Goal: Find specific fact: Find specific fact

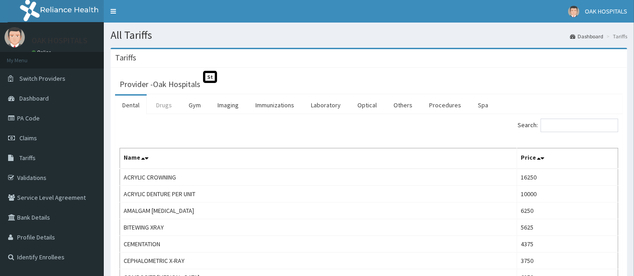
click at [163, 104] on link "Drugs" at bounding box center [164, 105] width 30 height 19
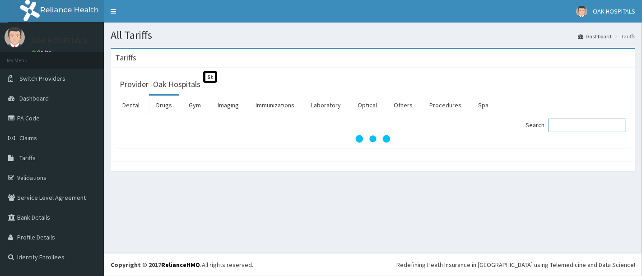
click at [587, 125] on input "Search:" at bounding box center [587, 126] width 78 height 14
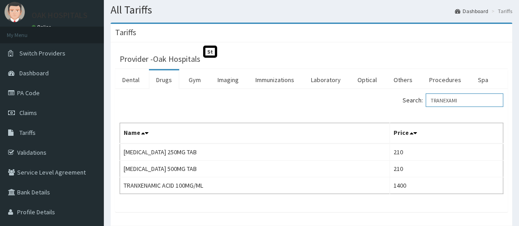
scroll to position [41, 0]
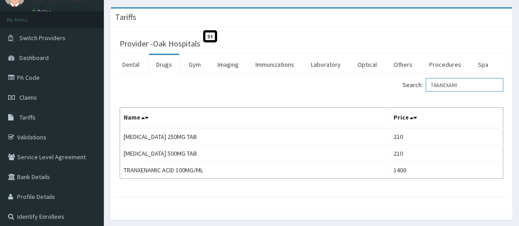
type input "TRANEXAMI"
click at [28, 75] on link "PA Code" at bounding box center [52, 78] width 104 height 20
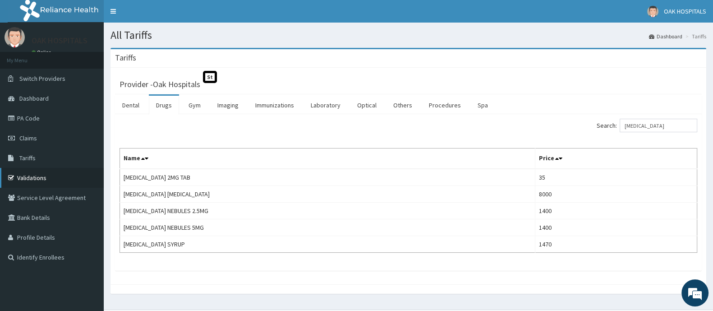
click at [38, 177] on link "Validations" at bounding box center [52, 178] width 104 height 20
click at [40, 179] on link "Validations" at bounding box center [52, 178] width 104 height 20
click at [42, 174] on link "Validations" at bounding box center [52, 178] width 104 height 20
